Goal: Check status: Check status

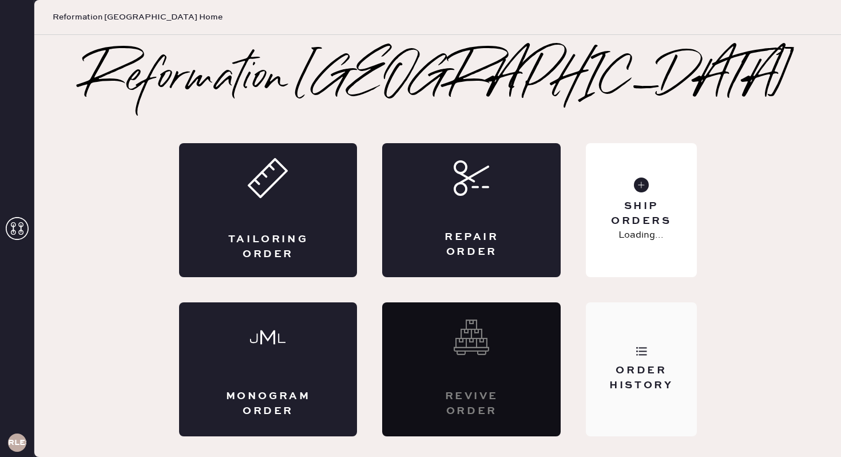
click at [654, 367] on div "Order History" at bounding box center [641, 377] width 92 height 29
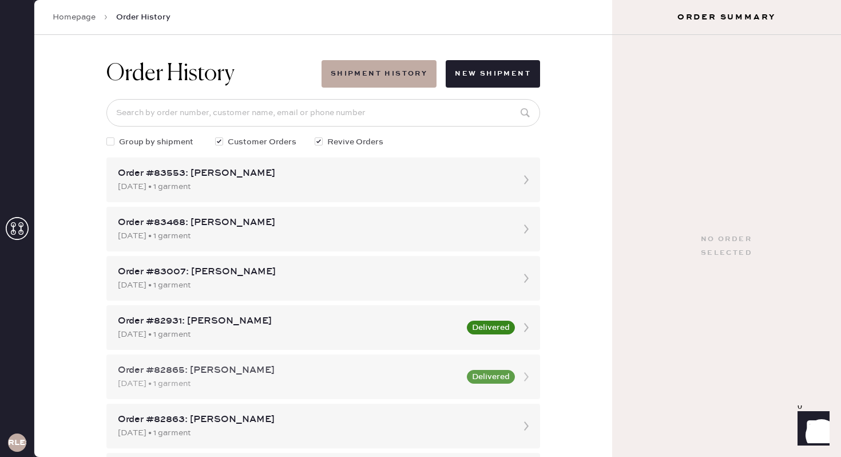
scroll to position [8, 0]
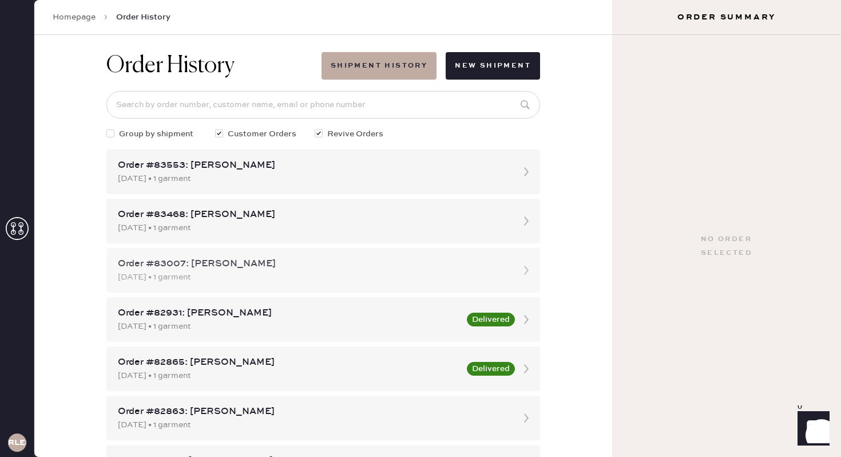
click at [342, 270] on div "Order #83007: [PERSON_NAME]" at bounding box center [313, 264] width 390 height 14
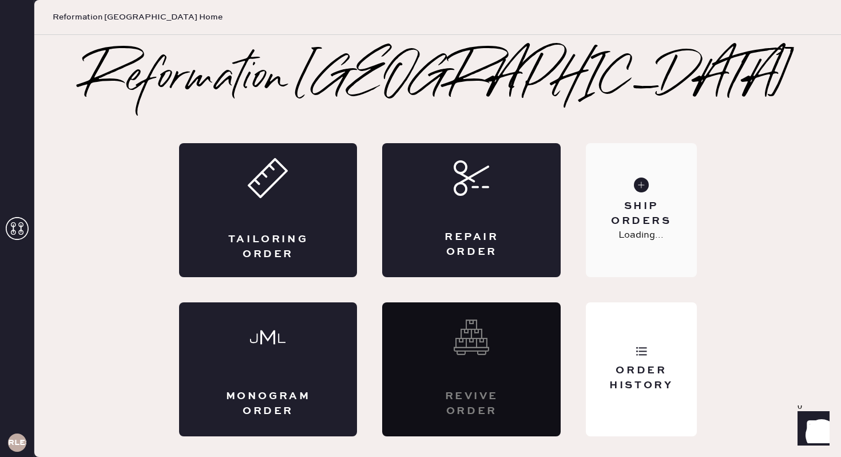
click at [653, 232] on p "Loading..." at bounding box center [641, 235] width 45 height 14
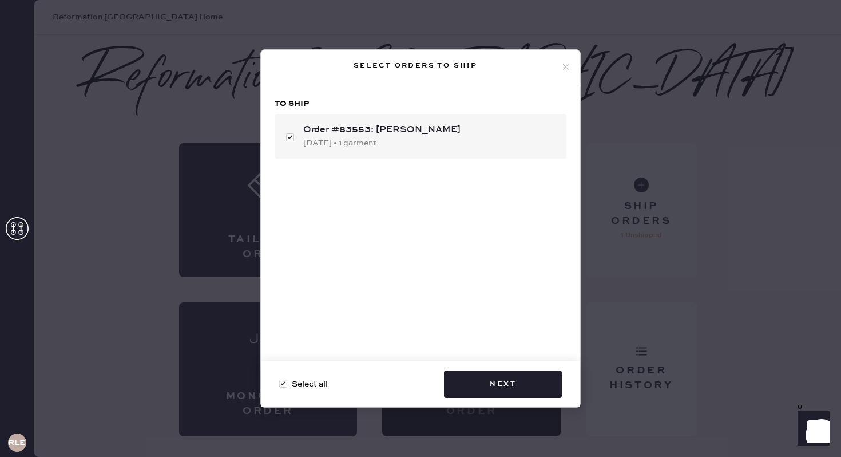
click at [565, 66] on use at bounding box center [566, 67] width 6 height 6
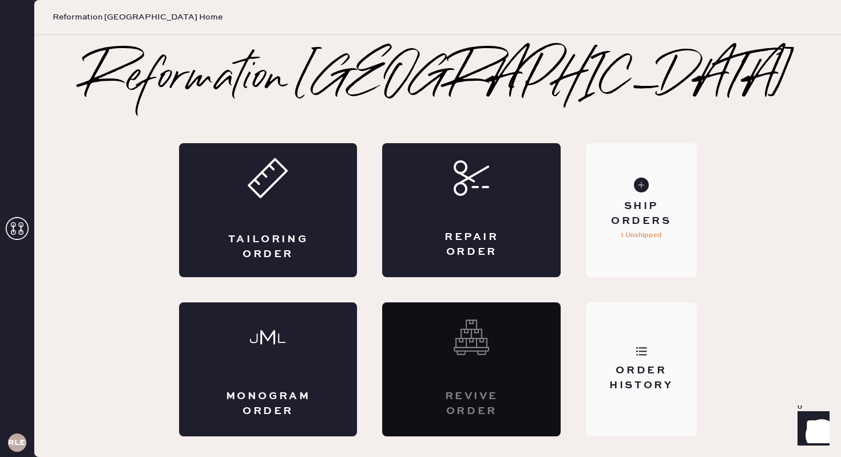
click at [639, 409] on div "Order History" at bounding box center [641, 369] width 110 height 134
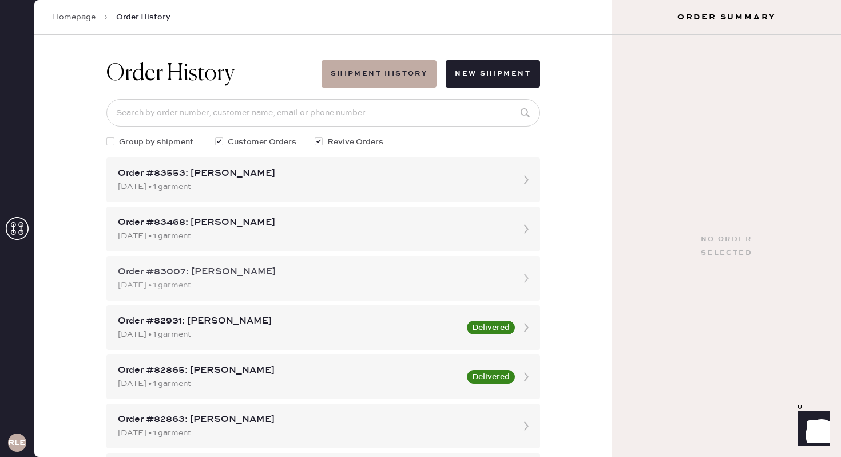
click at [279, 279] on div "[DATE] • 1 garment" at bounding box center [313, 285] width 390 height 13
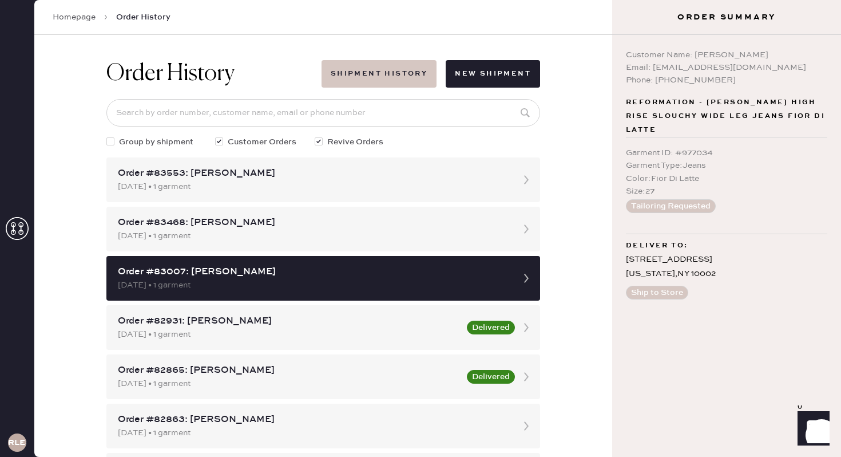
click at [388, 86] on button "Shipment History" at bounding box center [379, 73] width 115 height 27
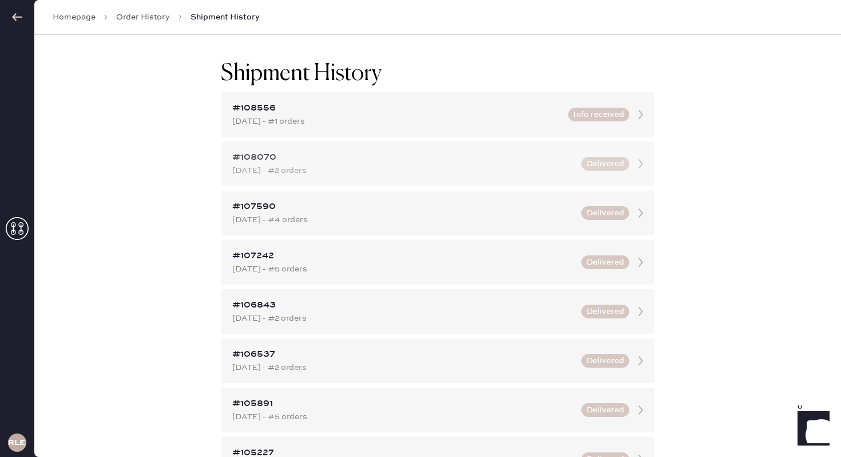
click at [330, 169] on div "[DATE] - #2 orders" at bounding box center [403, 170] width 342 height 13
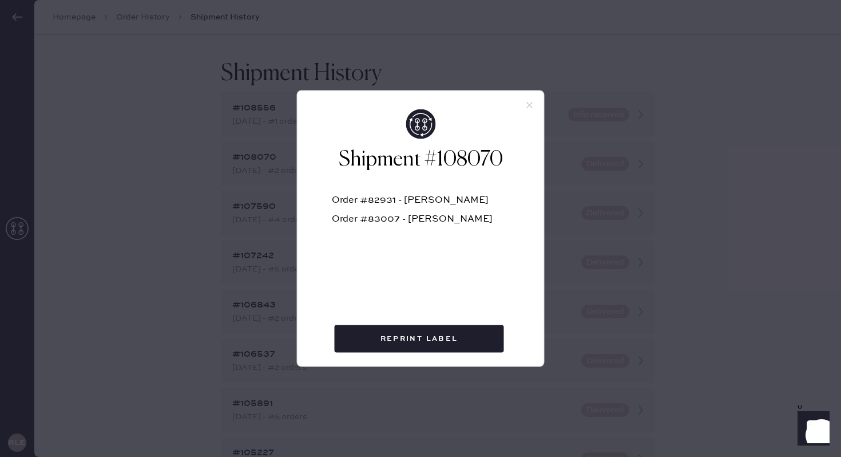
click at [531, 102] on use at bounding box center [529, 105] width 6 height 6
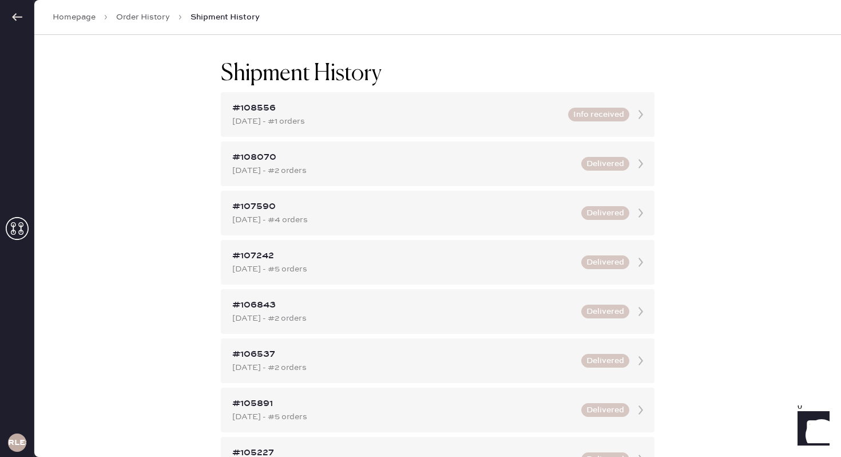
click at [252, 64] on h1 "Shipment History" at bounding box center [301, 73] width 161 height 27
click at [151, 18] on link "Order History" at bounding box center [143, 16] width 54 height 11
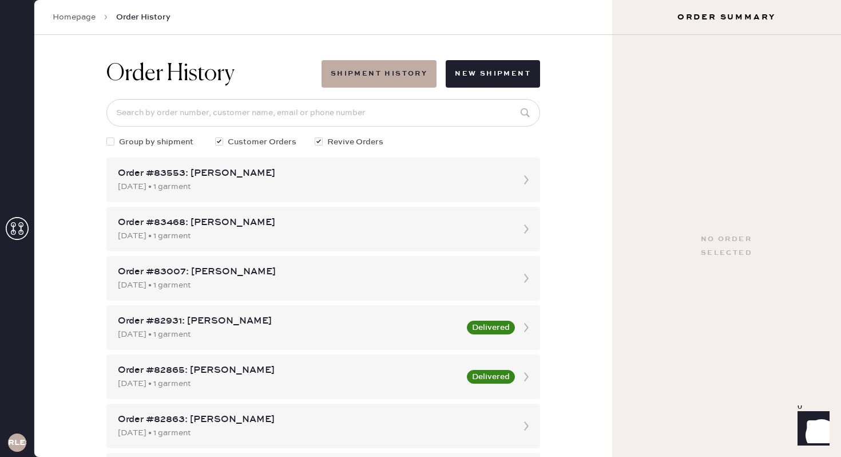
click at [90, 19] on link "Homepage" at bounding box center [74, 16] width 43 height 11
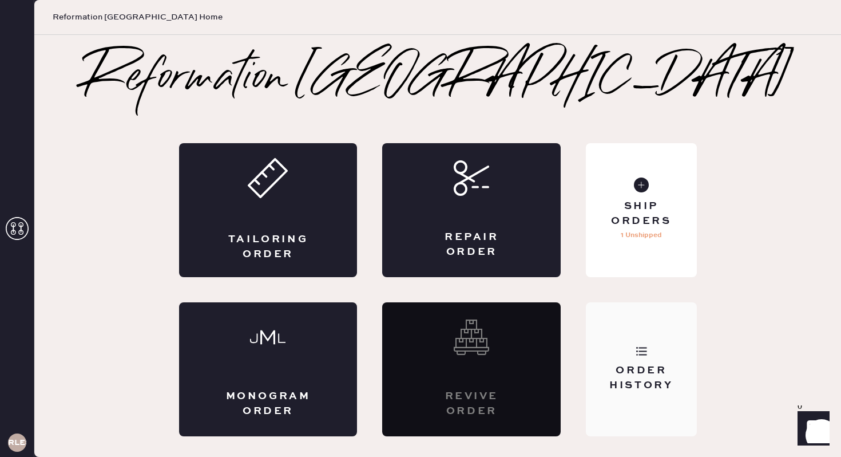
click at [623, 375] on div "Order History" at bounding box center [641, 377] width 92 height 29
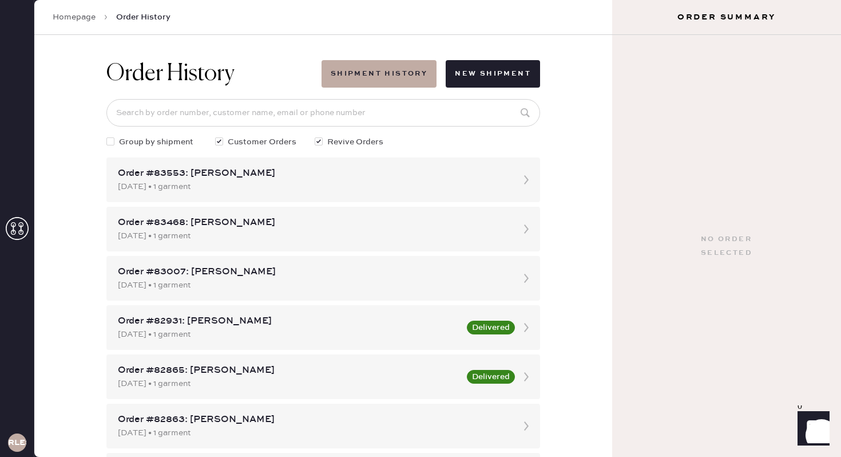
click at [65, 14] on link "Homepage" at bounding box center [74, 16] width 43 height 11
